Goal: Information Seeking & Learning: Learn about a topic

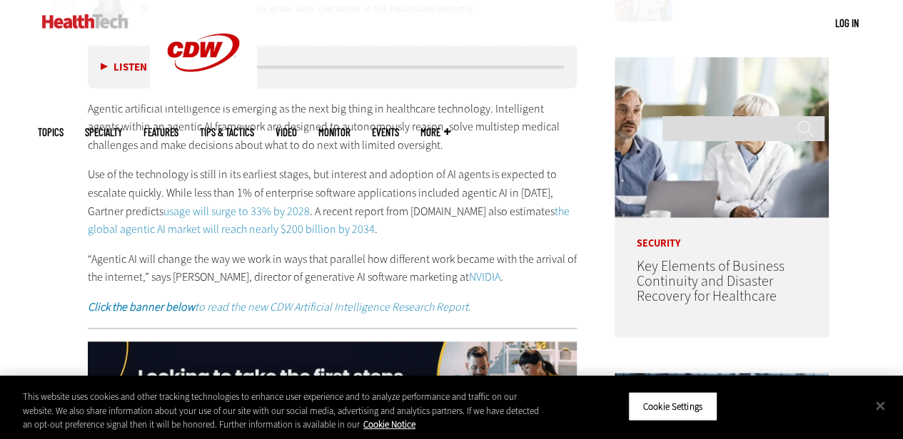
scroll to position [711, 0]
click at [421, 203] on p "Use of the technology is still in its earliest stages, but interest and adoptio…" at bounding box center [332, 202] width 489 height 73
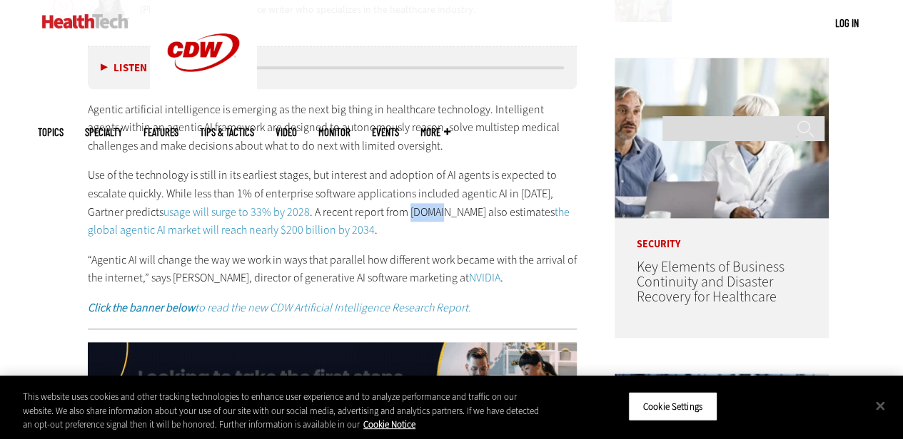
click at [421, 203] on p "Use of the technology is still in its earliest stages, but interest and adoptio…" at bounding box center [332, 202] width 489 height 73
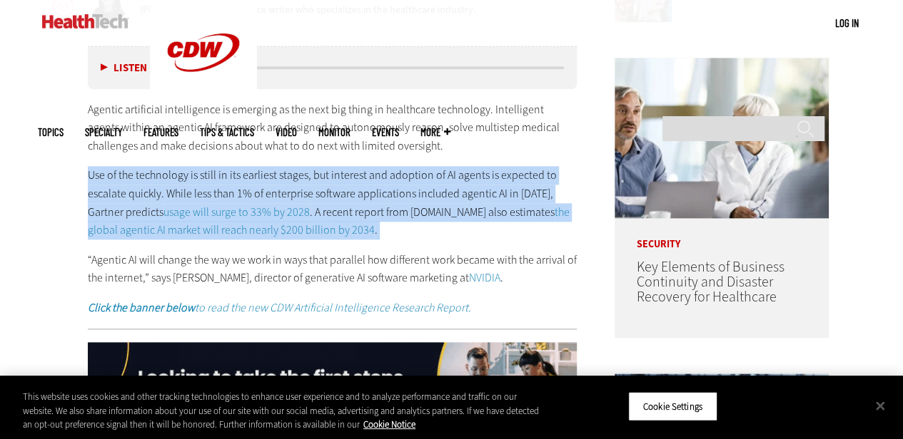
click at [421, 203] on p "Use of the technology is still in its earliest stages, but interest and adoptio…" at bounding box center [332, 202] width 489 height 73
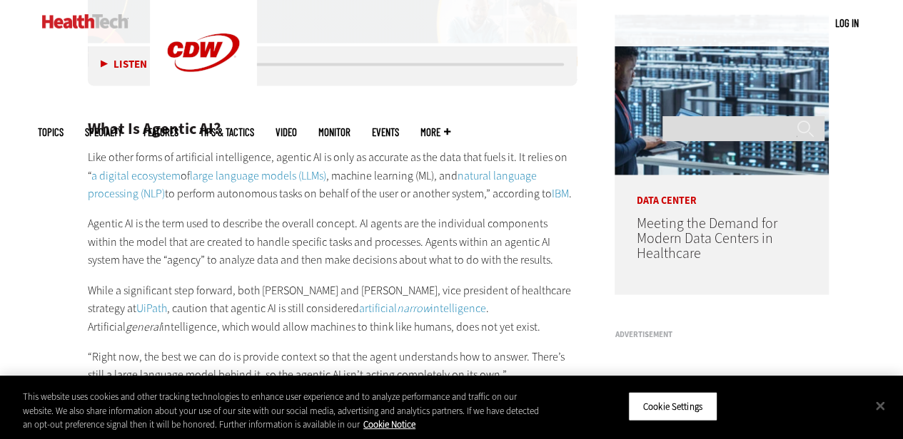
scroll to position [1070, 0]
click at [381, 168] on p "Like other forms of artificial intelligence, agentic AI is only as accurate as …" at bounding box center [332, 176] width 489 height 55
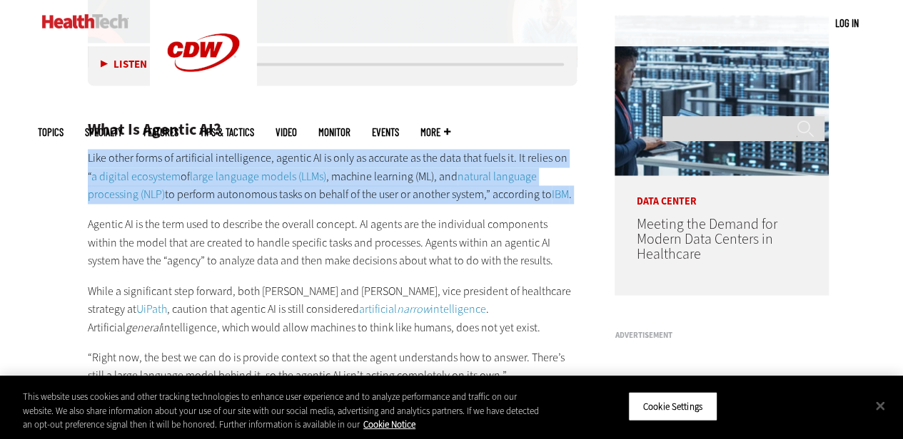
click at [381, 168] on p "Like other forms of artificial intelligence, agentic AI is only as accurate as …" at bounding box center [332, 176] width 489 height 55
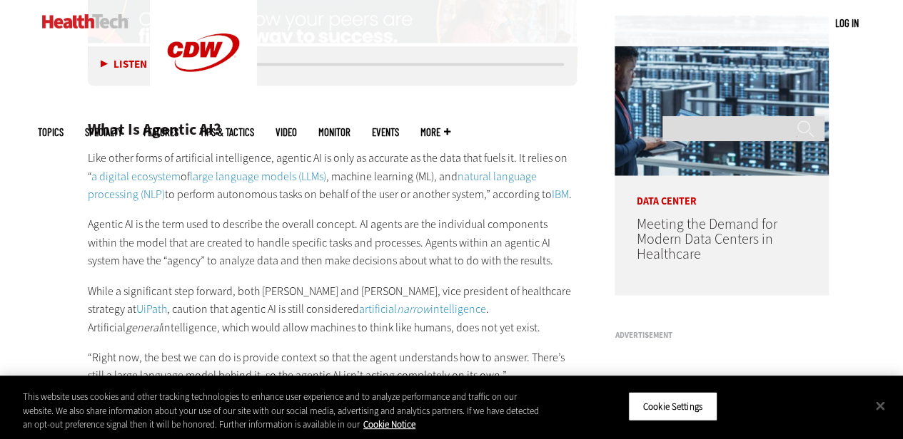
click at [414, 232] on p "Agentic AI is the term used to describe the overall concept. AI agents are the …" at bounding box center [332, 242] width 489 height 55
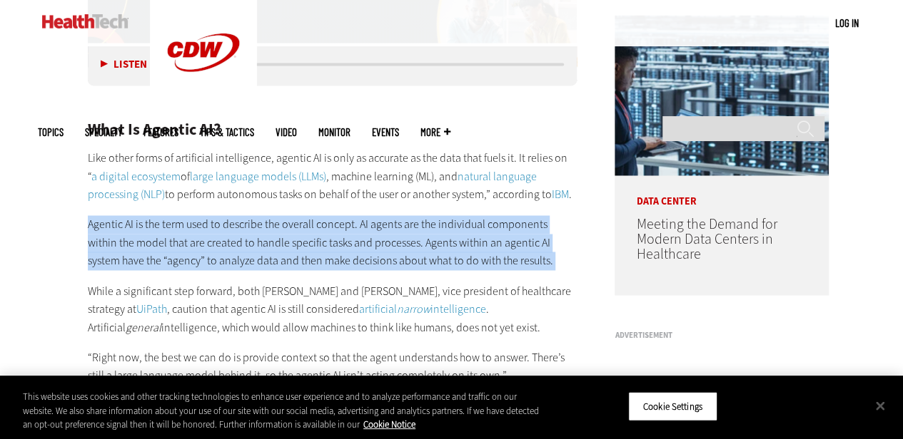
click at [414, 232] on p "Agentic AI is the term used to describe the overall concept. AI agents are the …" at bounding box center [332, 242] width 489 height 55
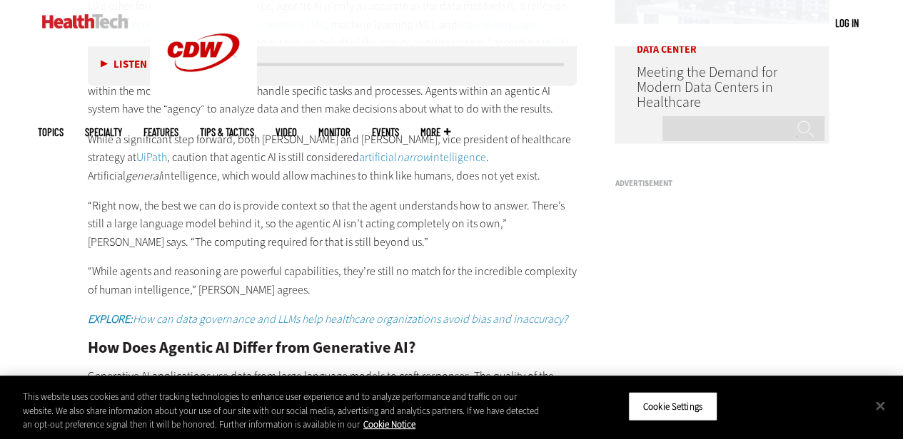
scroll to position [1231, 0]
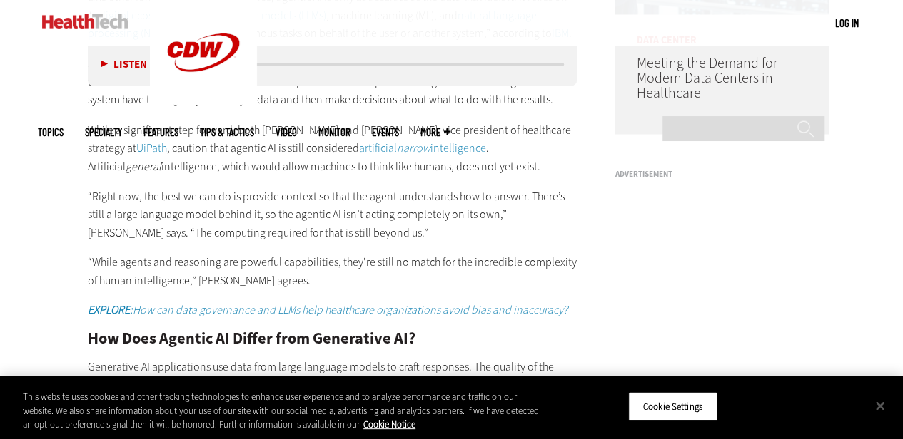
click at [368, 195] on p "“Right now, the best we can do is provide context so that the agent understands…" at bounding box center [332, 214] width 489 height 55
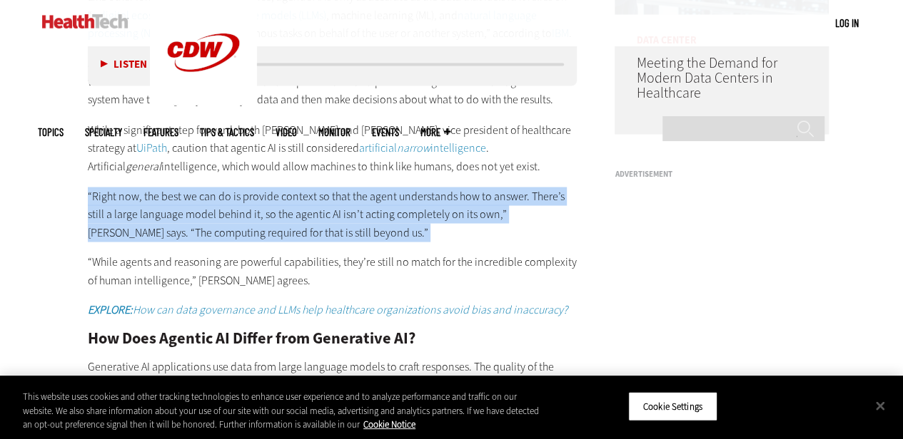
click at [368, 195] on p "“Right now, the best we can do is provide context so that the agent understands…" at bounding box center [332, 214] width 489 height 55
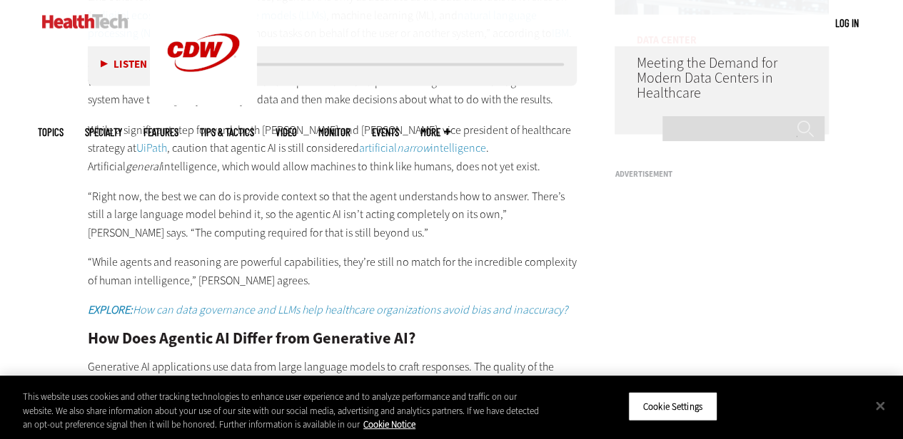
click at [368, 195] on p "“Right now, the best we can do is provide context so that the agent understands…" at bounding box center [332, 214] width 489 height 55
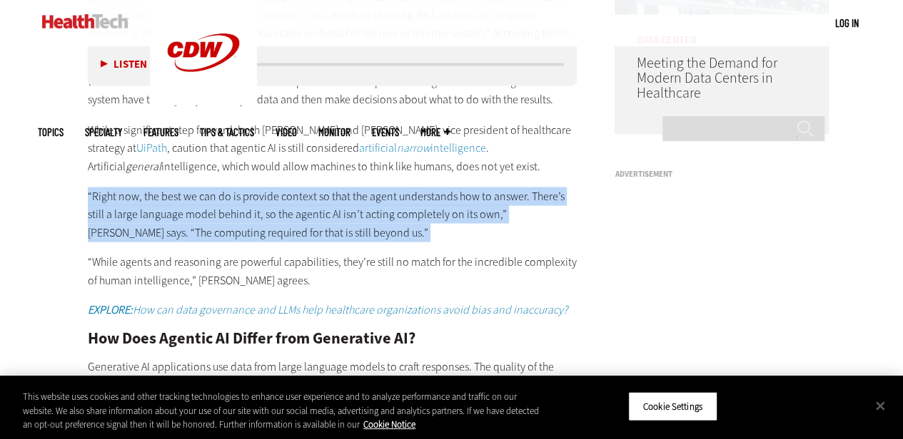
click at [368, 195] on p "“Right now, the best we can do is provide context so that the agent understands…" at bounding box center [332, 214] width 489 height 55
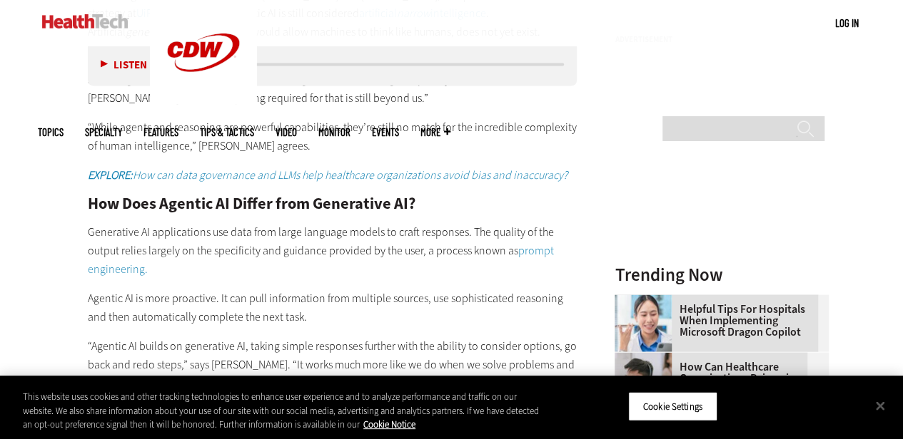
scroll to position [1366, 0]
click at [315, 208] on h2 "How Does Agentic AI Differ from Generative AI?" at bounding box center [332, 203] width 489 height 16
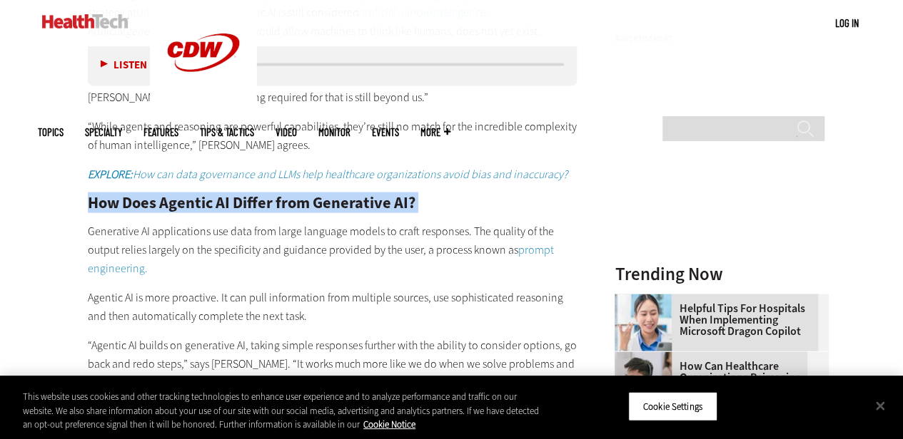
click at [315, 208] on h2 "How Does Agentic AI Differ from Generative AI?" at bounding box center [332, 203] width 489 height 16
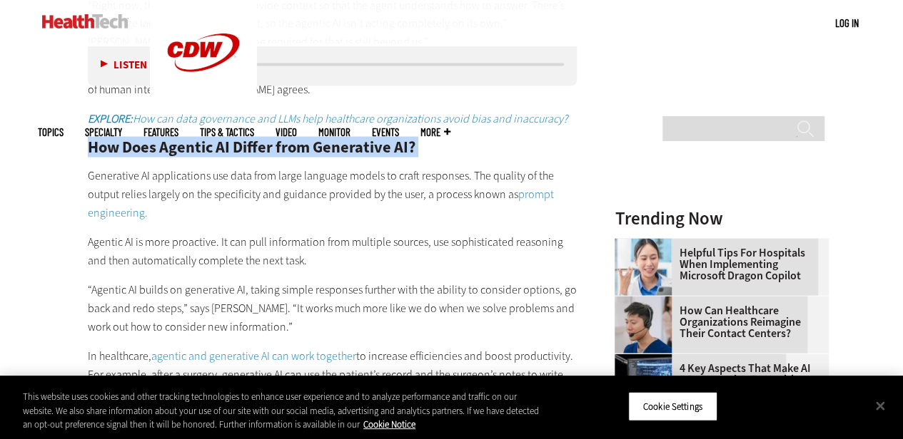
scroll to position [1423, 0]
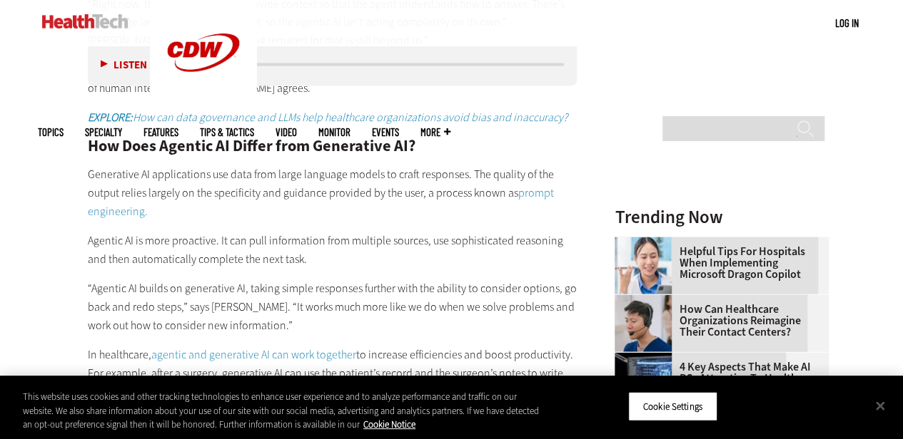
click at [315, 208] on p "Generative AI applications use data from large language models to craft respons…" at bounding box center [332, 193] width 489 height 55
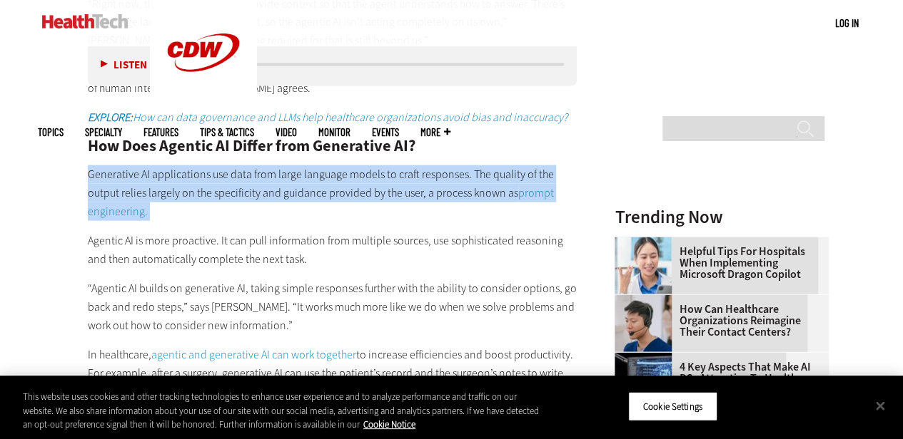
click at [315, 208] on p "Generative AI applications use data from large language models to craft respons…" at bounding box center [332, 193] width 489 height 55
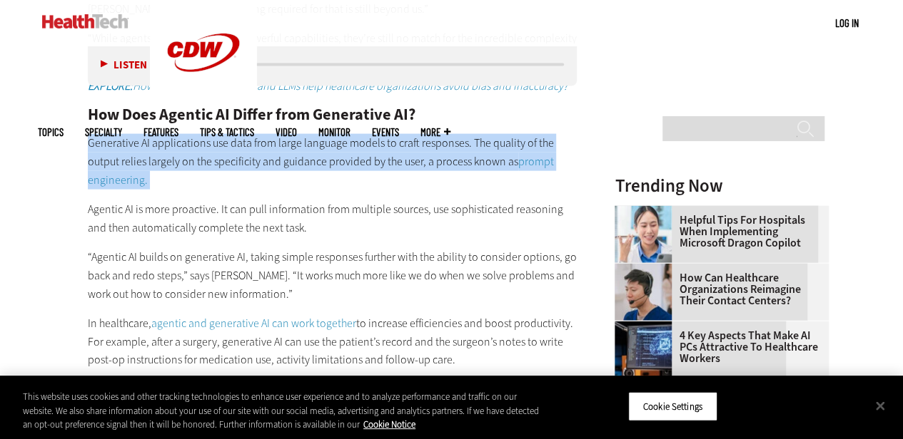
scroll to position [1459, 0]
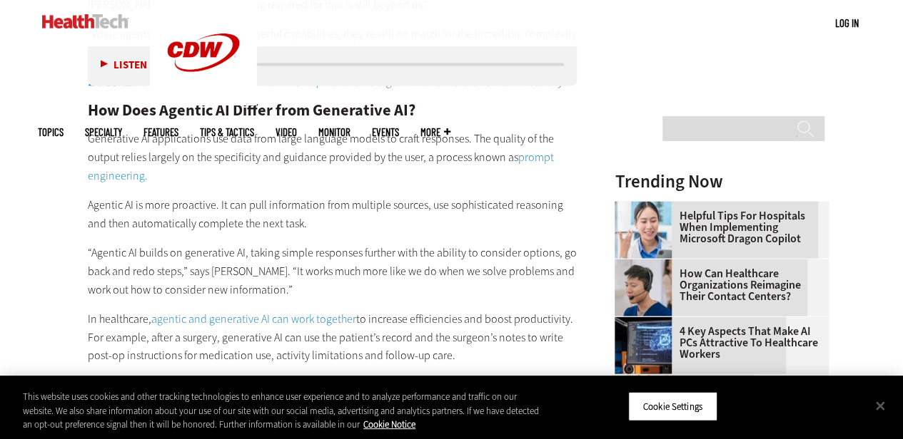
click at [315, 208] on p "Agentic AI is more proactive. It can pull information from multiple sources, us…" at bounding box center [332, 214] width 489 height 36
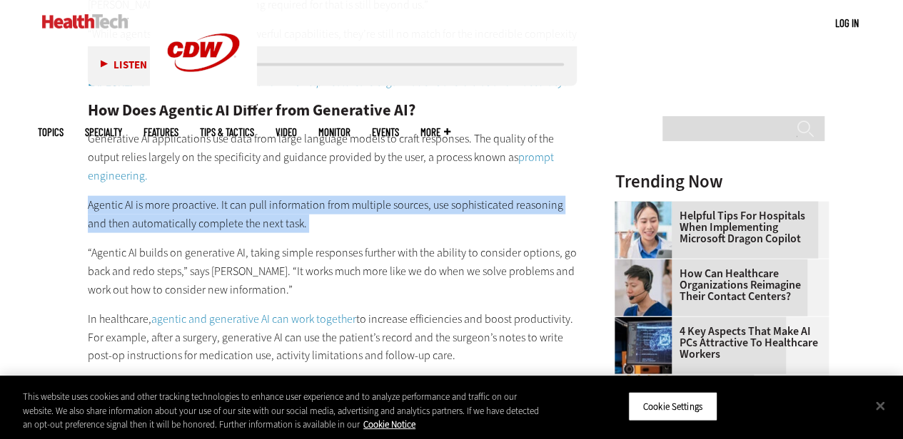
click at [315, 208] on p "Agentic AI is more proactive. It can pull information from multiple sources, us…" at bounding box center [332, 214] width 489 height 36
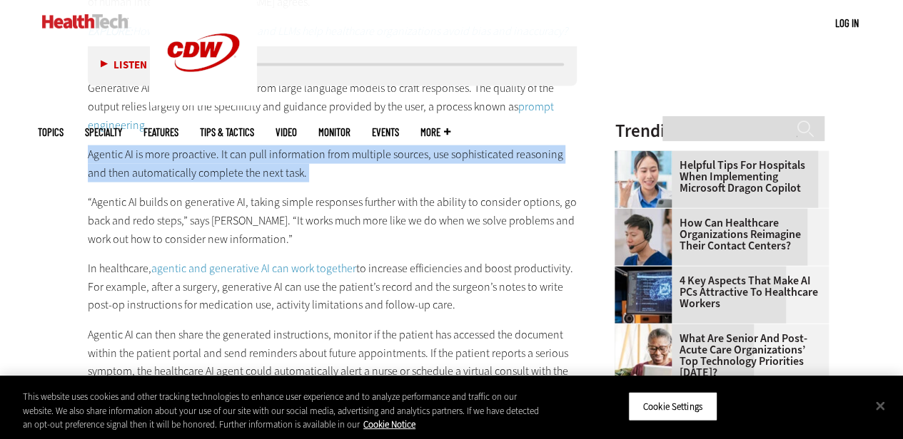
scroll to position [1510, 0]
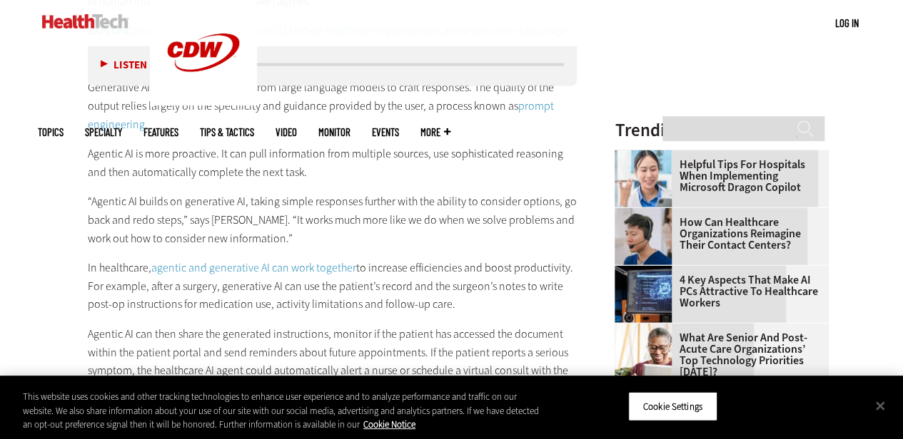
click at [315, 208] on p "“Agentic AI builds on generative AI, taking simple responses further with the a…" at bounding box center [332, 220] width 489 height 55
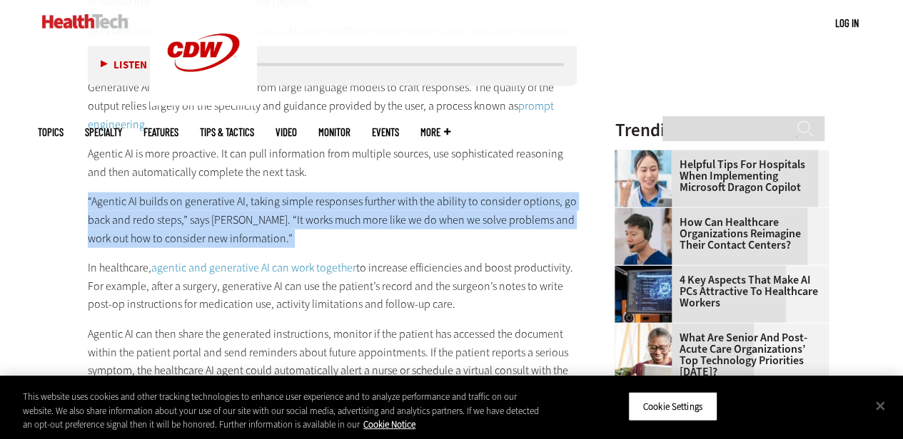
click at [315, 208] on p "“Agentic AI builds on generative AI, taking simple responses further with the a…" at bounding box center [332, 220] width 489 height 55
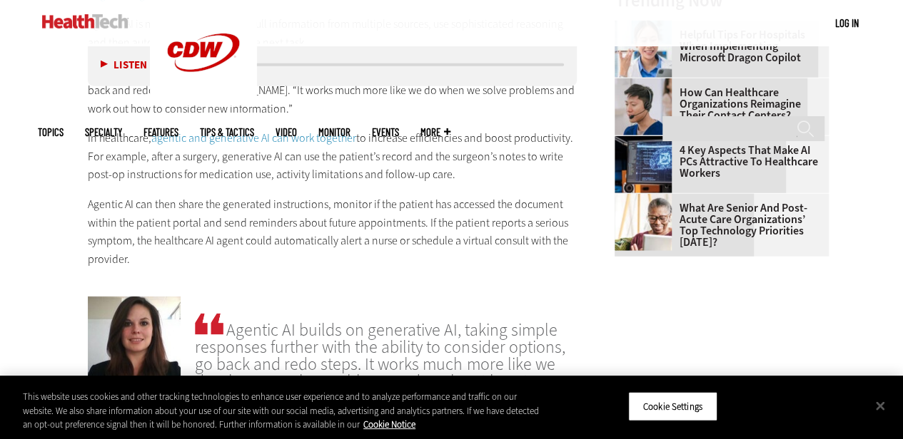
scroll to position [1642, 0]
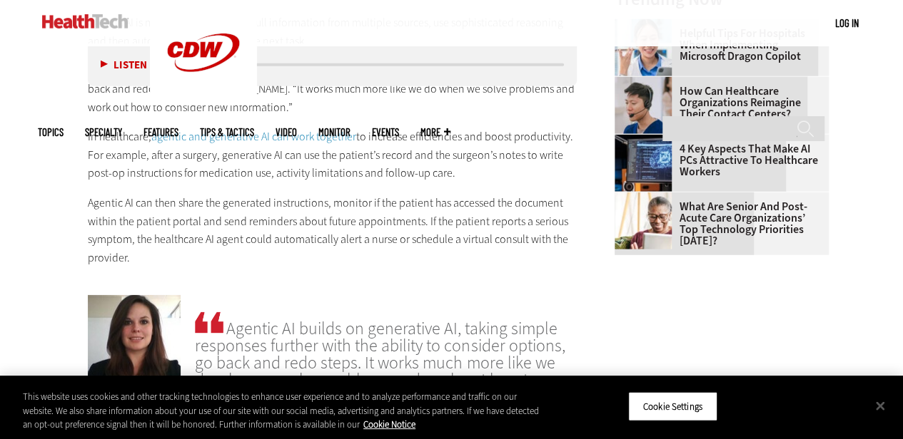
click at [411, 238] on p "Agentic AI can then share the generated instructions, monitor if the patient ha…" at bounding box center [332, 230] width 489 height 73
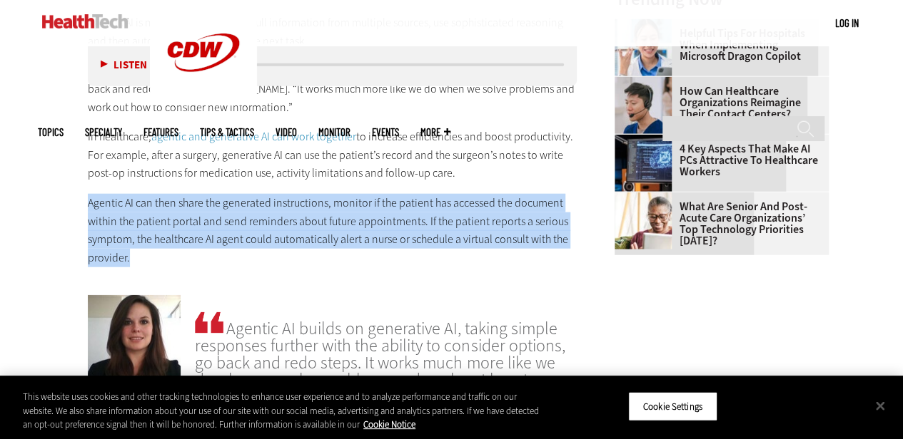
click at [411, 238] on p "Agentic AI can then share the generated instructions, monitor if the patient ha…" at bounding box center [332, 230] width 489 height 73
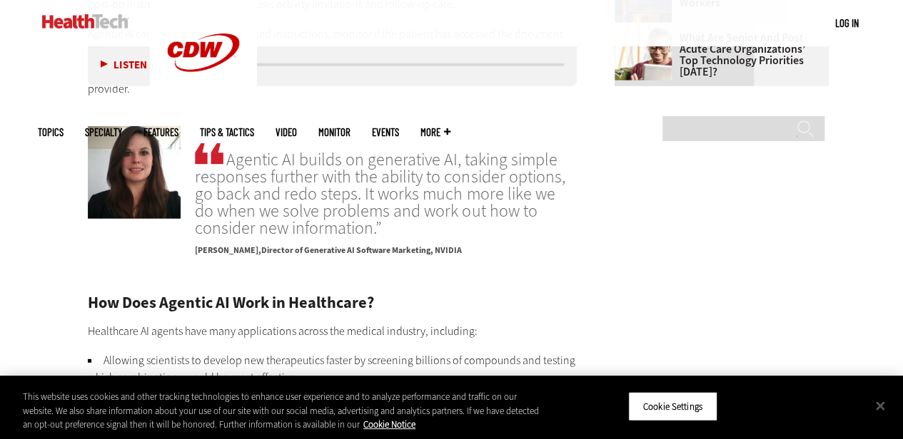
click at [343, 226] on span "Agentic AI builds on generative AI, taking simple responses further with the ab…" at bounding box center [386, 189] width 382 height 96
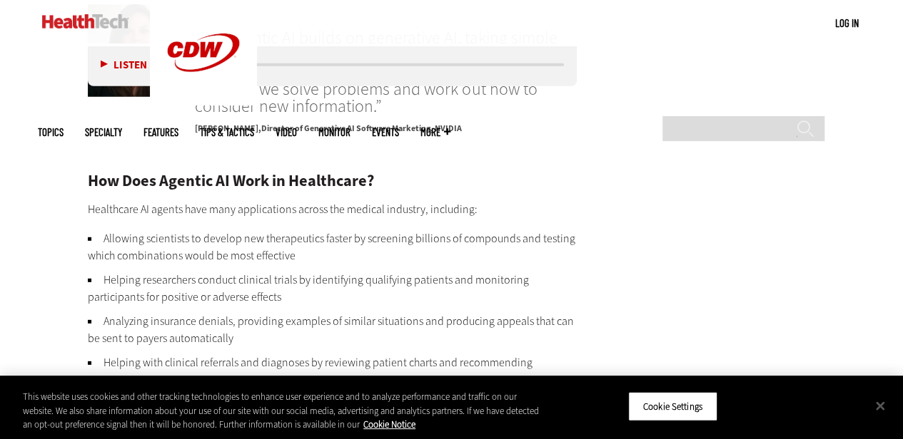
scroll to position [1933, 0]
click at [423, 211] on p "Healthcare AI agents have many applications across the medical industry, includ…" at bounding box center [332, 209] width 489 height 19
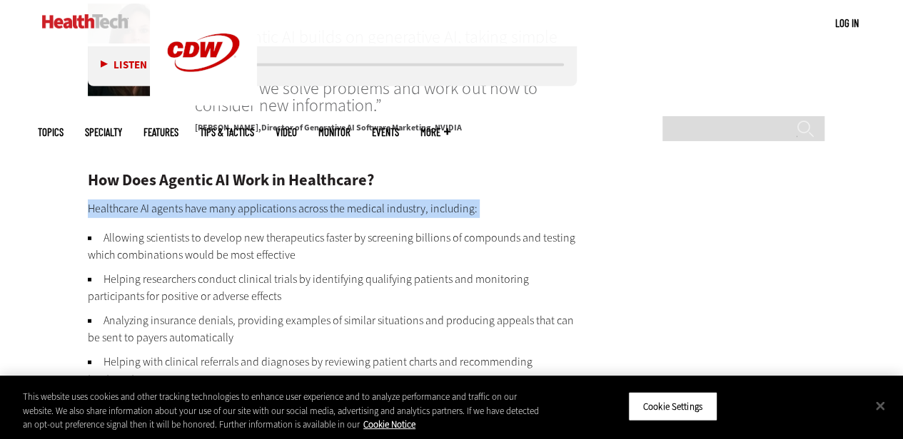
click at [423, 211] on p "Healthcare AI agents have many applications across the medical industry, includ…" at bounding box center [332, 209] width 489 height 19
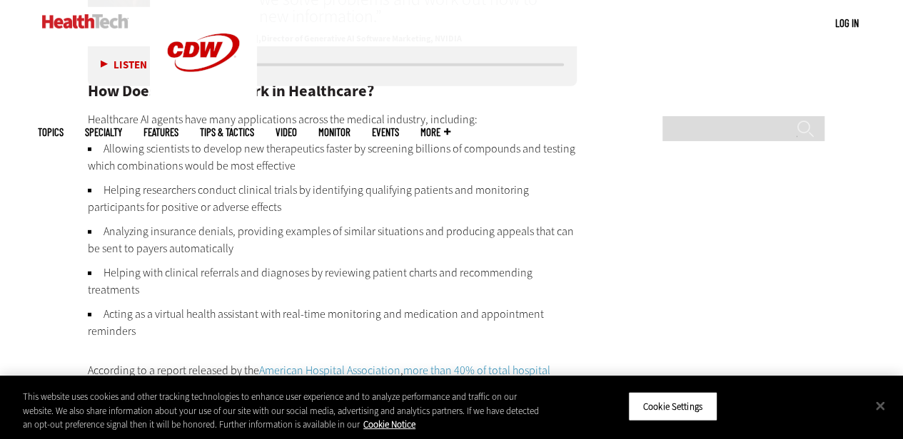
click at [423, 211] on li "Helping researchers conduct clinical trials by identifying qualifying patients …" at bounding box center [332, 199] width 489 height 34
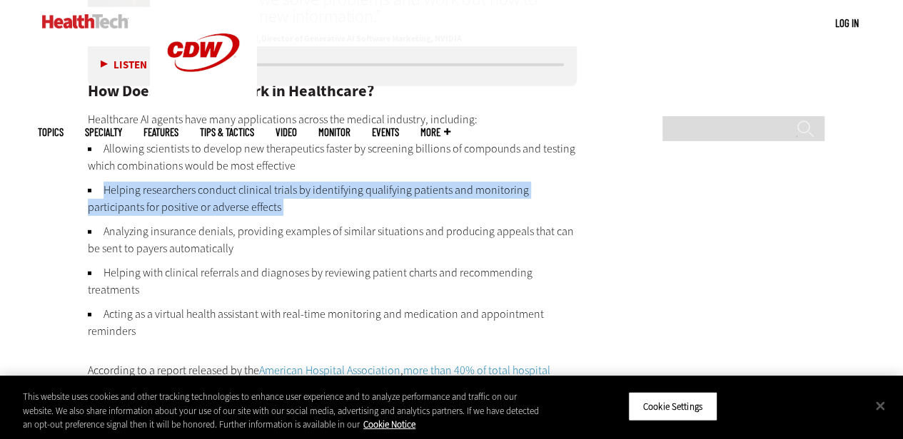
click at [423, 211] on li "Helping researchers conduct clinical trials by identifying qualifying patients …" at bounding box center [332, 199] width 489 height 34
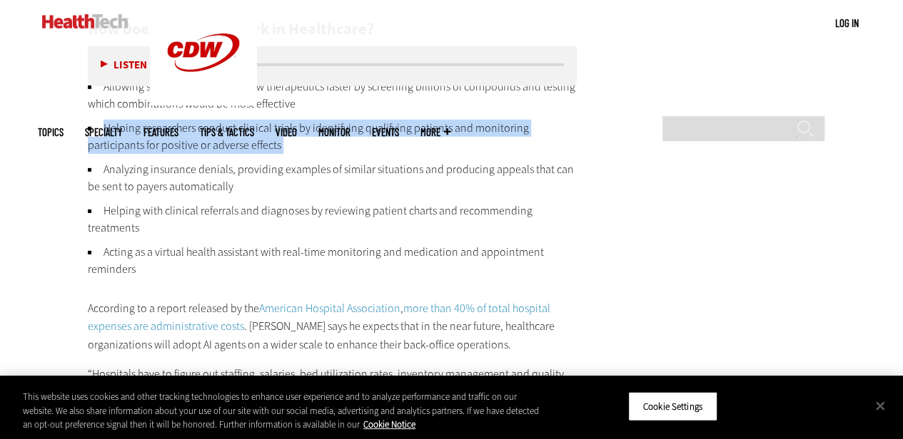
scroll to position [2222, 0]
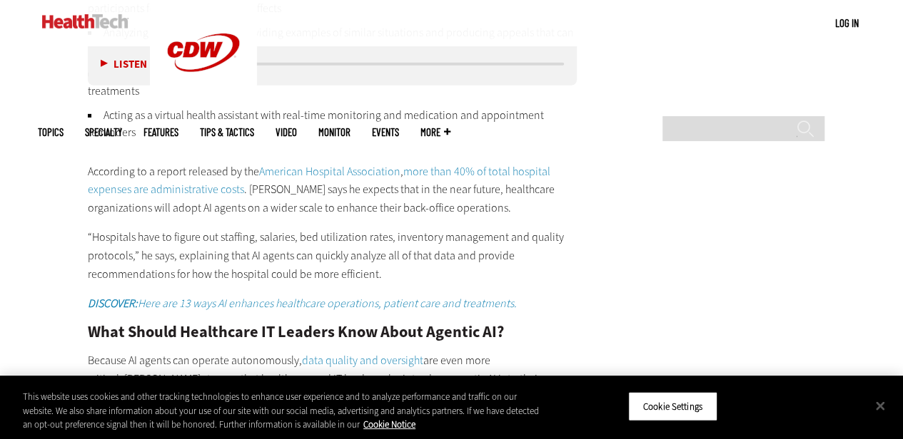
click at [494, 225] on div "How Does Agentic AI Work in Healthcare? Healthcare AI agents have many applicat…" at bounding box center [332, 336] width 489 height 905
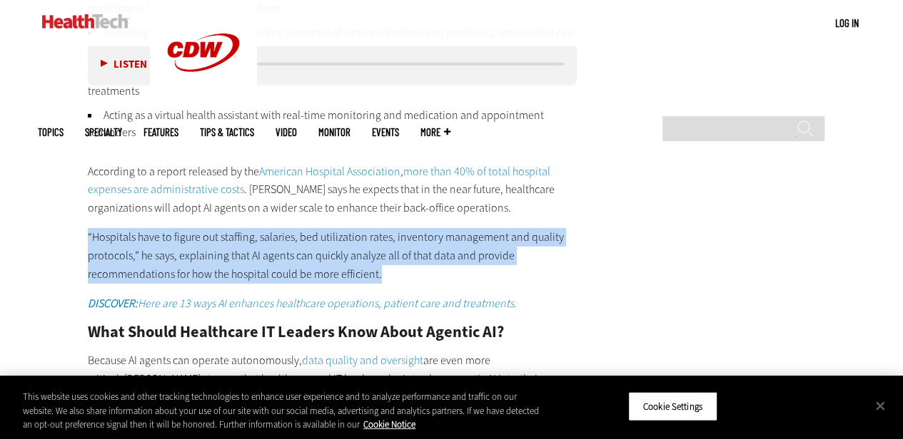
drag, startPoint x: 494, startPoint y: 225, endPoint x: 454, endPoint y: 218, distance: 41.4
click at [454, 218] on div "How Does Agentic AI Work in Healthcare? Healthcare AI agents have many applicat…" at bounding box center [332, 336] width 489 height 905
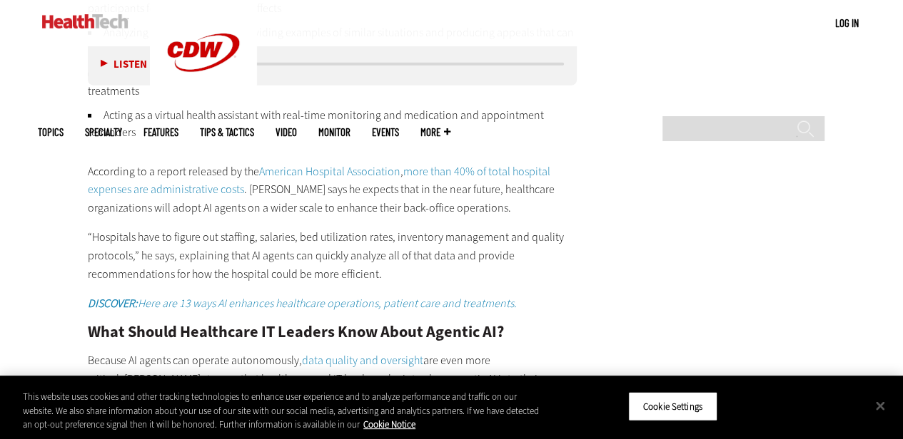
click at [418, 208] on p "According to a report released by the American Hospital Association , more than…" at bounding box center [332, 190] width 489 height 55
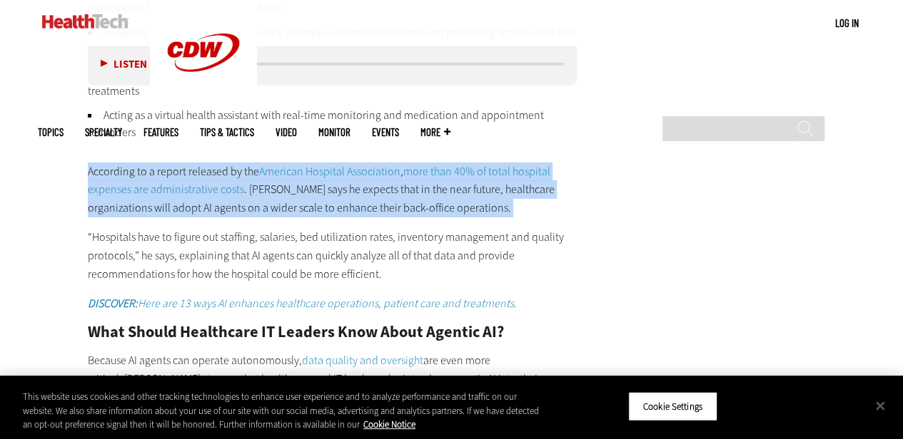
click at [418, 208] on p "According to a report released by the American Hospital Association , more than…" at bounding box center [332, 190] width 489 height 55
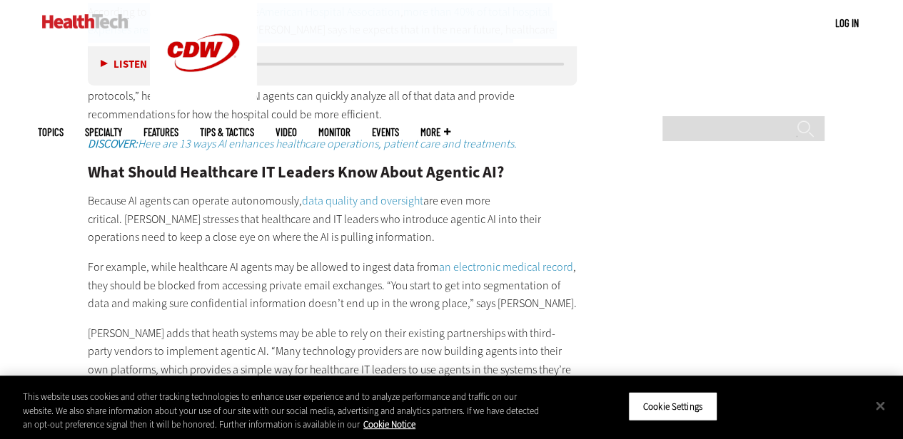
scroll to position [2382, 0]
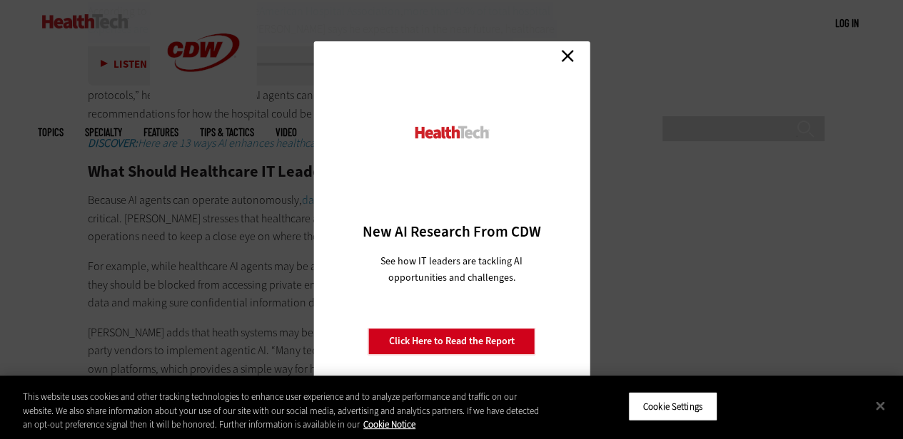
click at [574, 54] on link "Close" at bounding box center [566, 55] width 21 height 21
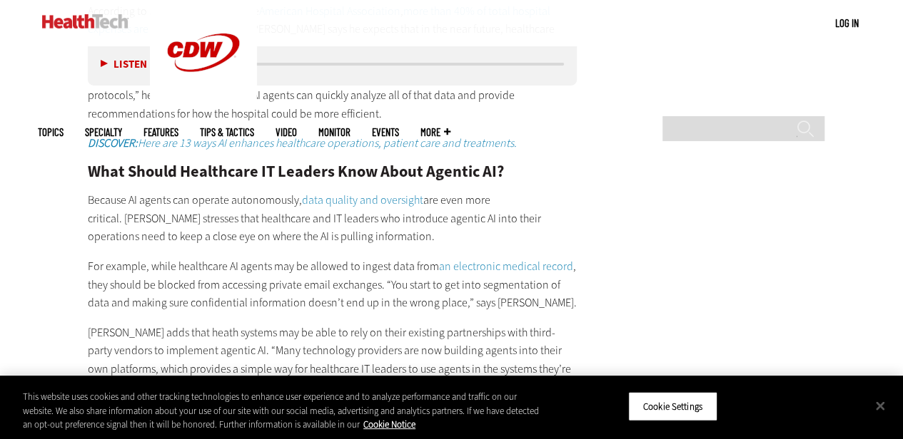
click at [500, 229] on p "Because AI agents can operate autonomously, data quality and oversight are even…" at bounding box center [332, 218] width 489 height 55
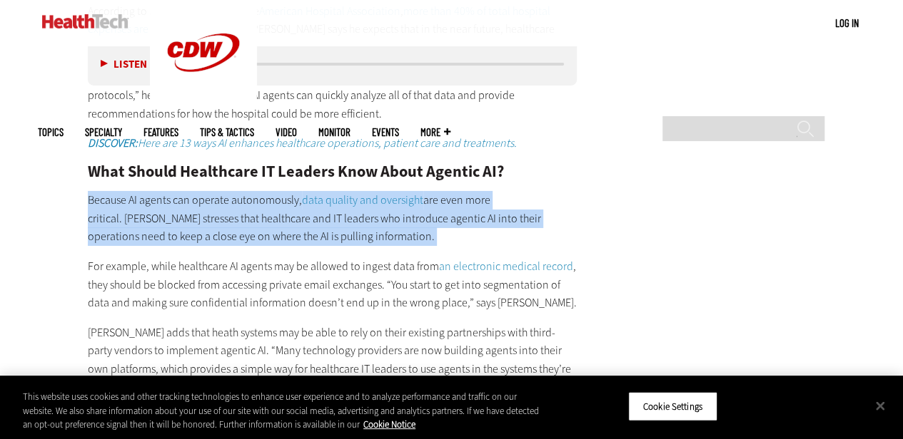
click at [500, 229] on p "Because AI agents can operate autonomously, data quality and oversight are even…" at bounding box center [332, 218] width 489 height 55
click at [425, 228] on p "Because AI agents can operate autonomously, data quality and oversight are even…" at bounding box center [332, 218] width 489 height 55
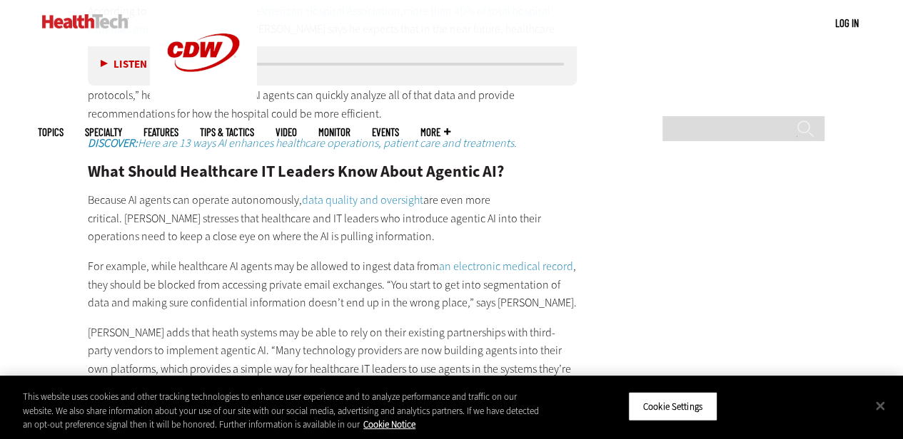
click at [248, 276] on p "For example, while healthcare AI agents may be allowed to ingest data from an e…" at bounding box center [332, 285] width 489 height 55
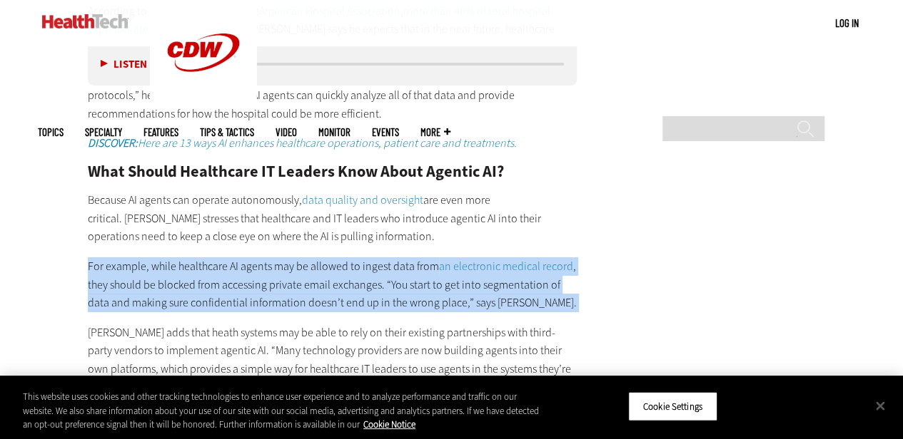
click at [248, 276] on p "For example, while healthcare AI agents may be allowed to ingest data from an e…" at bounding box center [332, 285] width 489 height 55
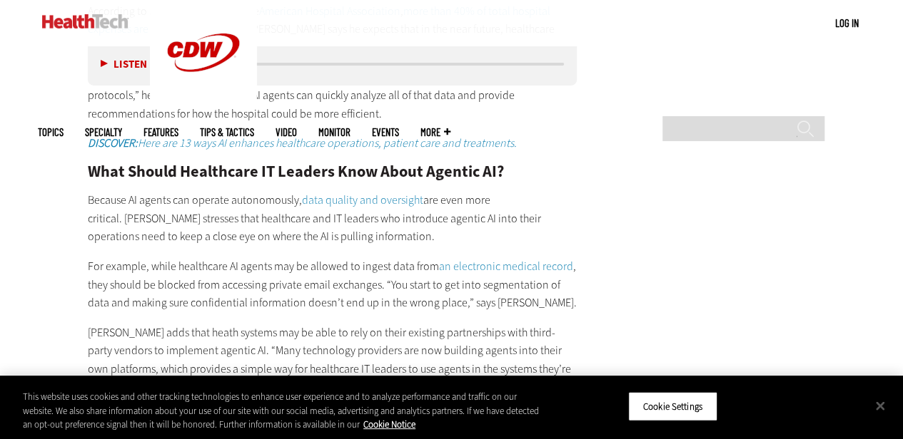
scroll to position [2452, 0]
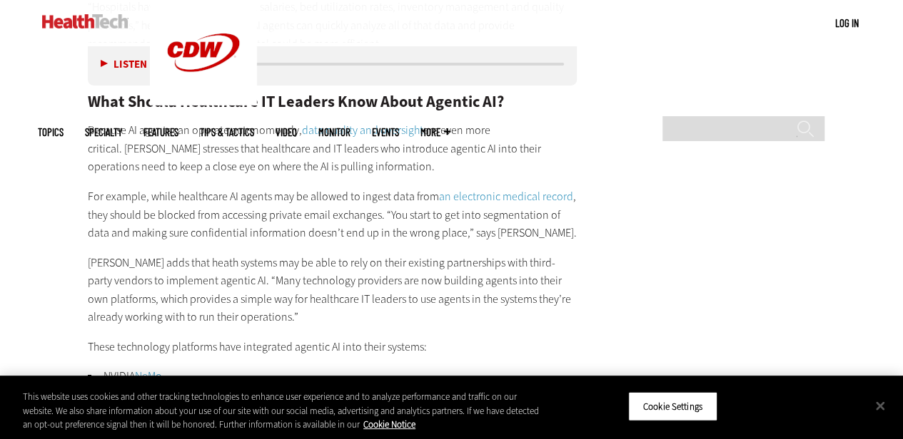
click at [380, 273] on p "[PERSON_NAME] adds that heath systems may be able to rely on their existing par…" at bounding box center [332, 290] width 489 height 73
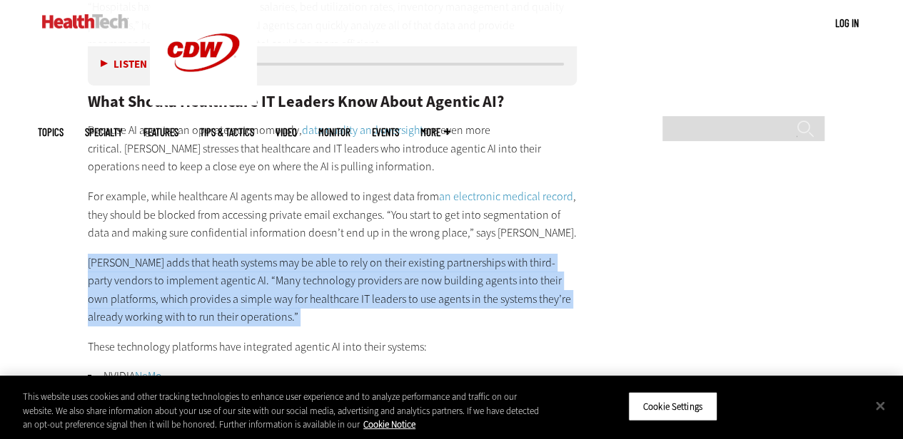
click at [380, 273] on p "[PERSON_NAME] adds that heath systems may be able to rely on their existing par…" at bounding box center [332, 290] width 489 height 73
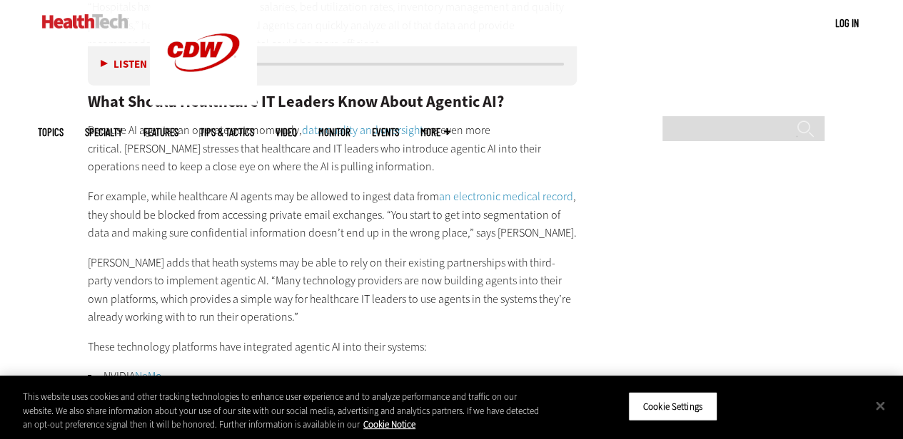
click at [331, 228] on p "For example, while healthcare AI agents may be allowed to ingest data from an e…" at bounding box center [332, 215] width 489 height 55
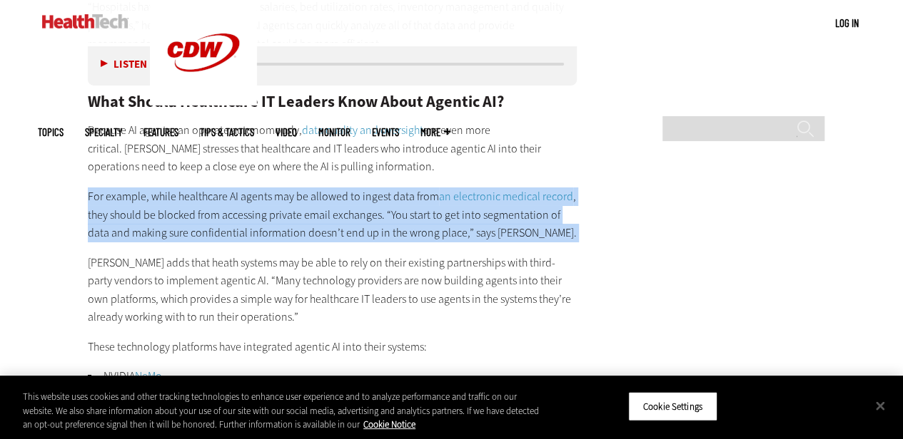
click at [331, 228] on p "For example, while healthcare AI agents may be allowed to ingest data from an e…" at bounding box center [332, 215] width 489 height 55
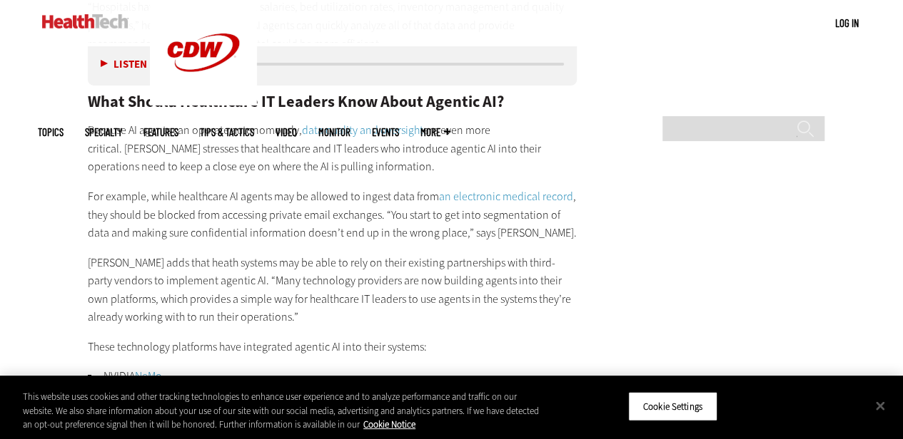
click at [374, 293] on p "[PERSON_NAME] adds that heath systems may be able to rely on their existing par…" at bounding box center [332, 290] width 489 height 73
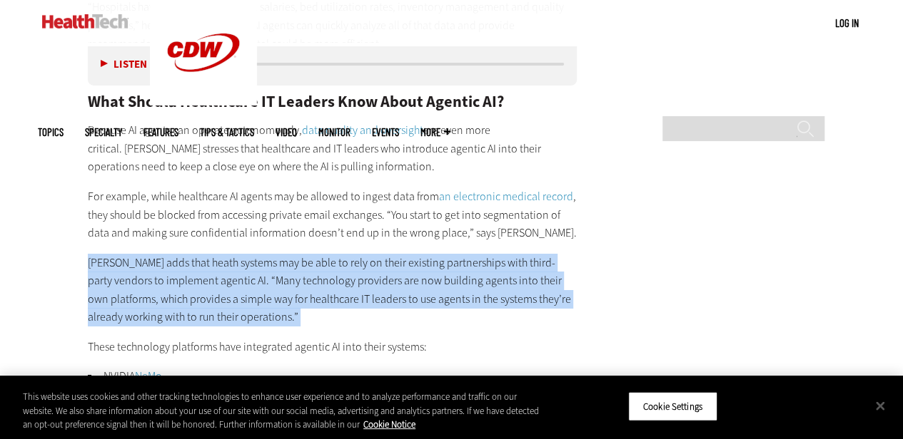
click at [374, 293] on p "[PERSON_NAME] adds that heath systems may be able to rely on their existing par…" at bounding box center [332, 290] width 489 height 73
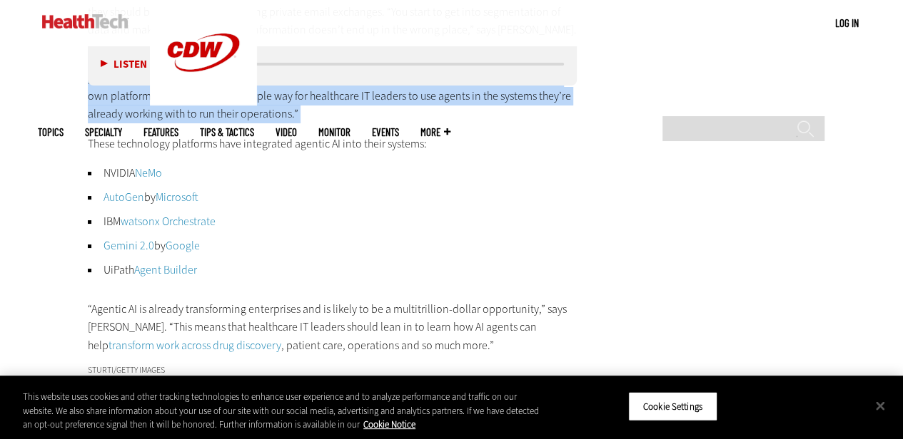
scroll to position [2658, 0]
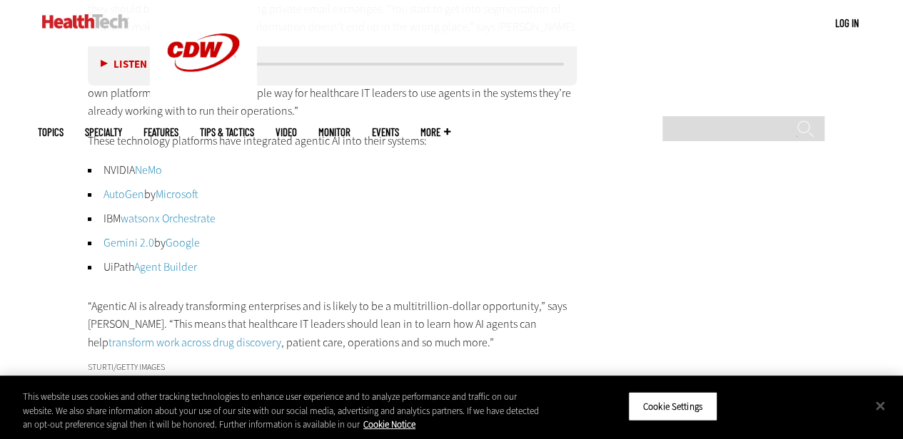
click at [411, 138] on p "These technology platforms have integrated agentic AI into their systems:" at bounding box center [332, 141] width 489 height 19
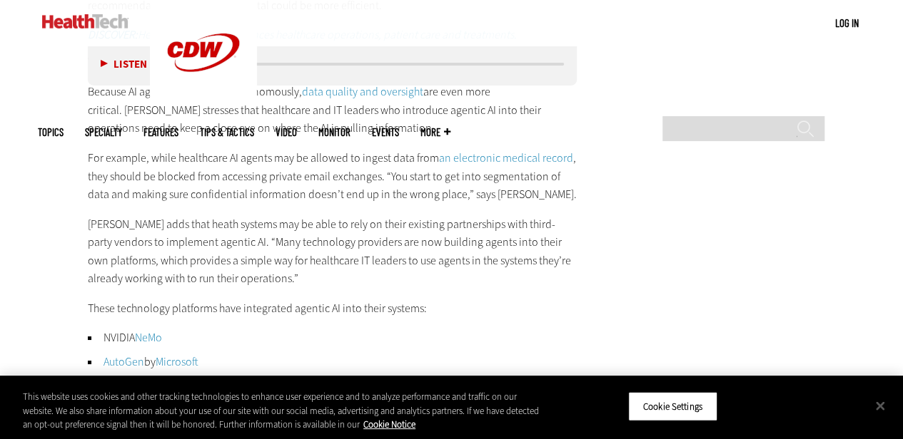
scroll to position [2466, 0]
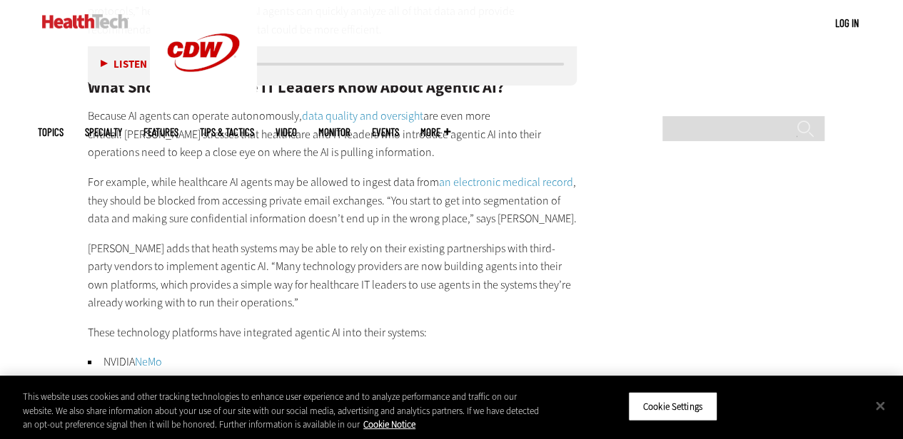
click at [310, 195] on p "For example, while healthcare AI agents may be allowed to ingest data from an e…" at bounding box center [332, 200] width 489 height 55
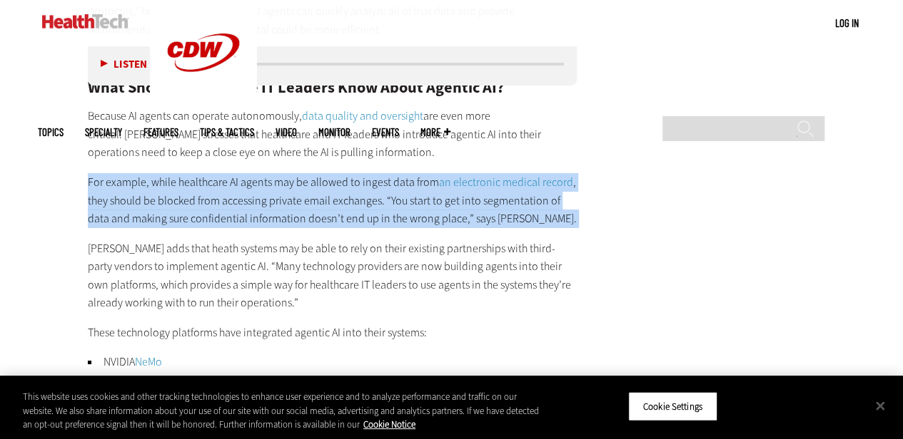
click at [310, 195] on p "For example, while healthcare AI agents may be allowed to ingest data from an e…" at bounding box center [332, 200] width 489 height 55
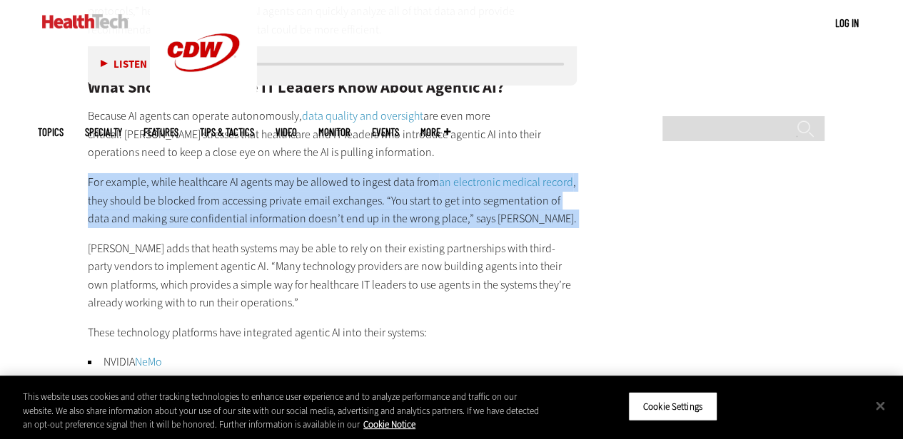
click at [310, 195] on p "For example, while healthcare AI agents may be allowed to ingest data from an e…" at bounding box center [332, 200] width 489 height 55
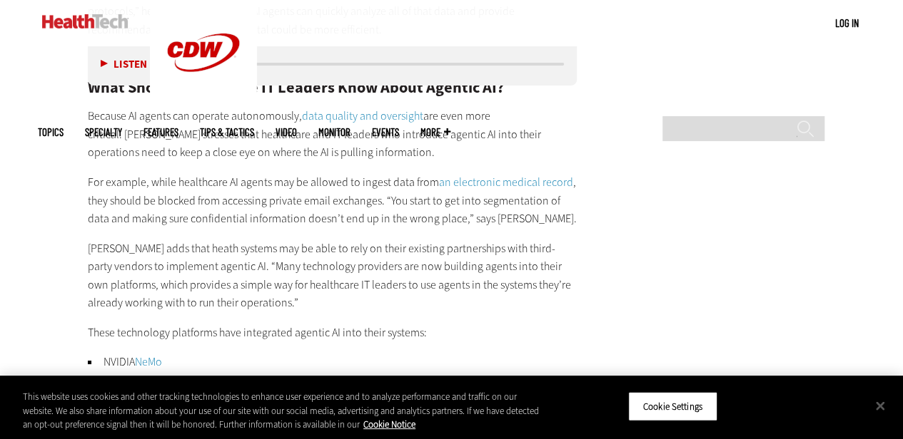
click at [364, 201] on p "For example, while healthcare AI agents may be allowed to ingest data from an e…" at bounding box center [332, 200] width 489 height 55
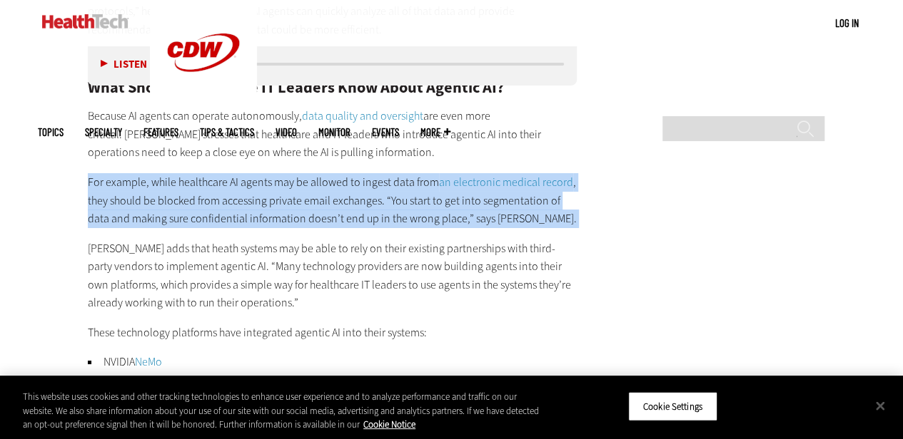
click at [364, 201] on p "For example, while healthcare AI agents may be allowed to ingest data from an e…" at bounding box center [332, 200] width 489 height 55
